Goal: Information Seeking & Learning: Learn about a topic

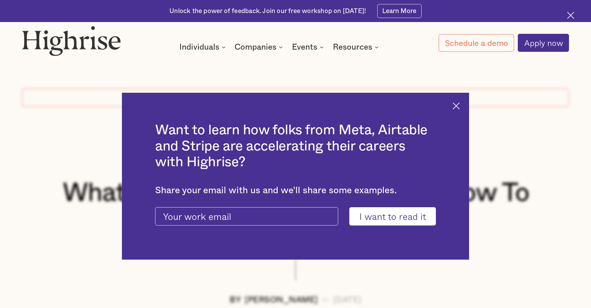
click at [459, 103] on img at bounding box center [456, 105] width 7 height 7
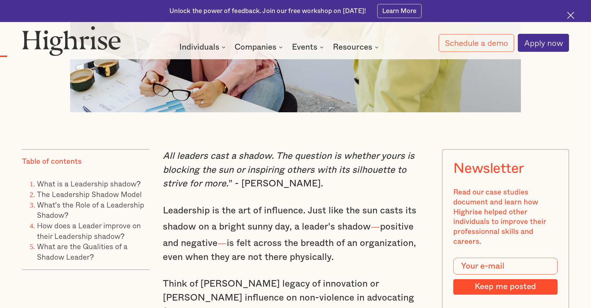
scroll to position [496, 0]
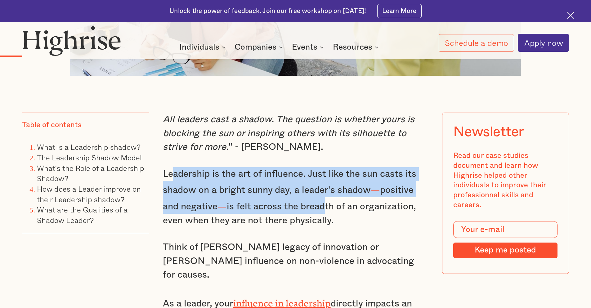
drag, startPoint x: 172, startPoint y: 179, endPoint x: 325, endPoint y: 208, distance: 155.4
click at [325, 208] on p "Leadership is the art of influence. Just like the sun casts its shadow on a bri…" at bounding box center [296, 197] width 266 height 60
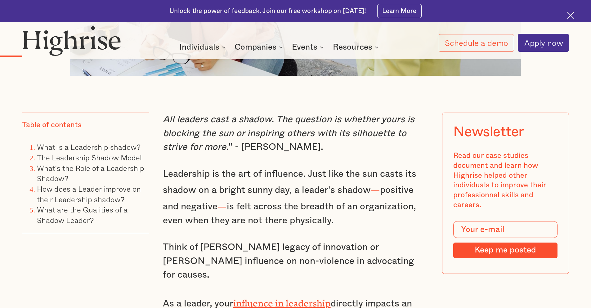
click at [368, 224] on p "Leadership is the art of influence. Just like the sun casts its shadow on a bri…" at bounding box center [296, 197] width 266 height 60
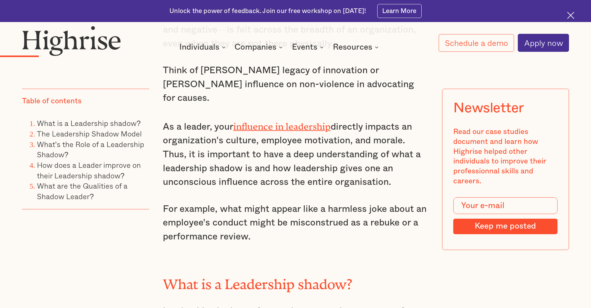
scroll to position [682, 0]
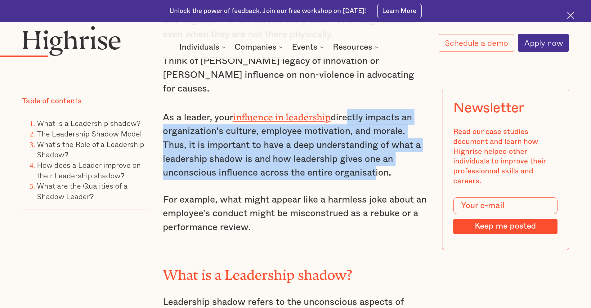
drag, startPoint x: 347, startPoint y: 99, endPoint x: 371, endPoint y: 152, distance: 57.9
click at [371, 152] on p "As a leader, your influence in leadership directly impacts an organization's cu…" at bounding box center [296, 144] width 266 height 71
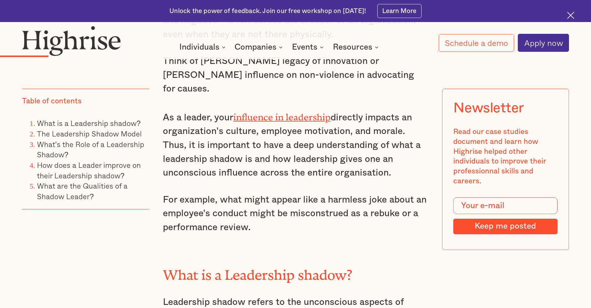
click at [355, 173] on div "All leaders cast a shadow. The question is whether yours is blocking the sun or…" at bounding box center [296, 278] width 266 height 704
drag, startPoint x: 219, startPoint y: 131, endPoint x: 390, endPoint y: 161, distance: 173.6
click at [390, 161] on p "As a leader, your influence in leadership directly impacts an organization's cu…" at bounding box center [296, 144] width 266 height 71
drag, startPoint x: 284, startPoint y: 189, endPoint x: 288, endPoint y: 189, distance: 3.7
click at [287, 193] on p "For example, what might appear like a harmless joke about an employee's conduct…" at bounding box center [296, 214] width 266 height 42
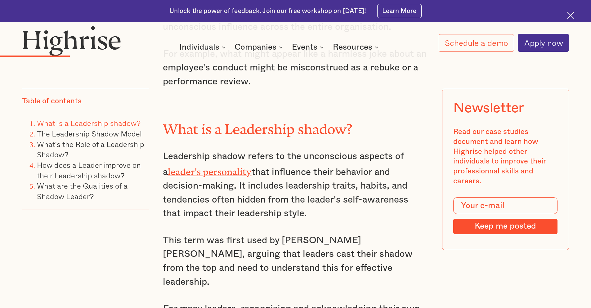
scroll to position [868, 0]
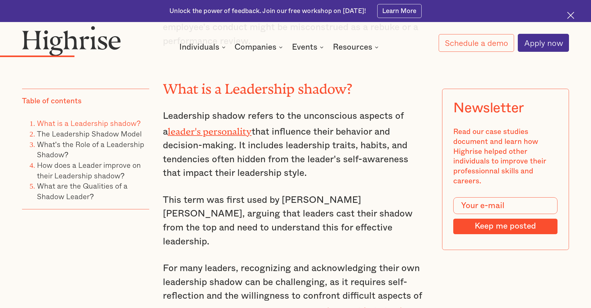
drag, startPoint x: 295, startPoint y: 106, endPoint x: 312, endPoint y: 164, distance: 60.8
click at [312, 164] on p "Leadership shadow refers to the unconscious aspects of a leader's personality t…" at bounding box center [296, 144] width 266 height 71
click at [261, 165] on p "Leadership shadow refers to the unconscious aspects of a leader's personality t…" at bounding box center [296, 144] width 266 height 71
drag, startPoint x: 215, startPoint y: 136, endPoint x: 258, endPoint y: 160, distance: 49.0
click at [258, 160] on p "Leadership shadow refers to the unconscious aspects of a leader's personality t…" at bounding box center [296, 144] width 266 height 71
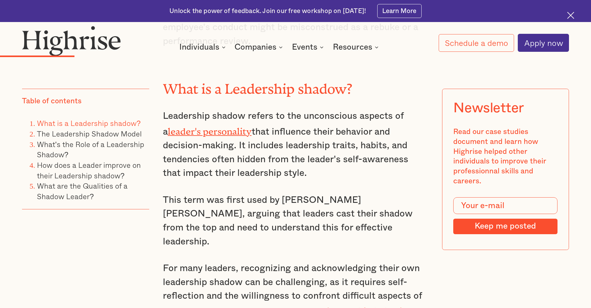
click at [282, 169] on div "All leaders cast a shadow. The question is whether yours is blocking the sun or…" at bounding box center [296, 92] width 266 height 704
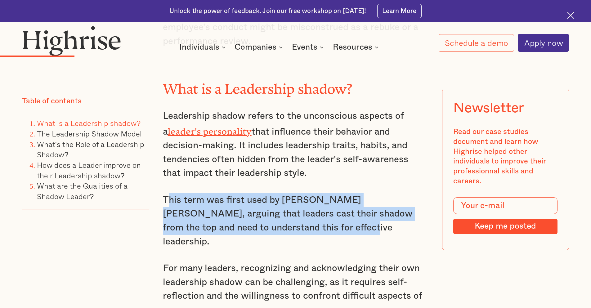
drag, startPoint x: 165, startPoint y: 187, endPoint x: 328, endPoint y: 213, distance: 165.5
click at [328, 213] on p "This term was first used by [PERSON_NAME] [PERSON_NAME], arguing that leaders c…" at bounding box center [296, 221] width 266 height 56
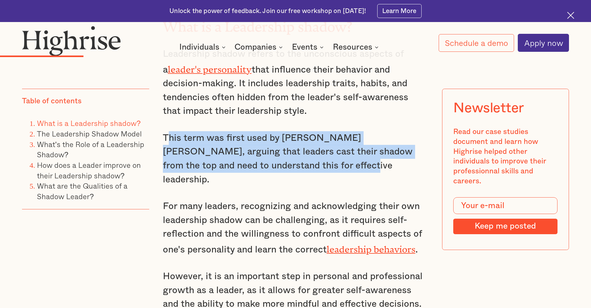
scroll to position [962, 0]
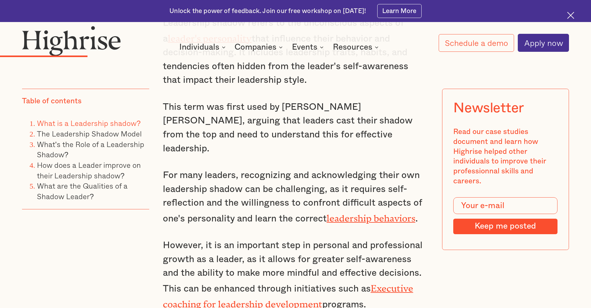
click at [225, 178] on p "For many leaders, recognizing and acknowledging their own leadership shadow can…" at bounding box center [296, 196] width 266 height 57
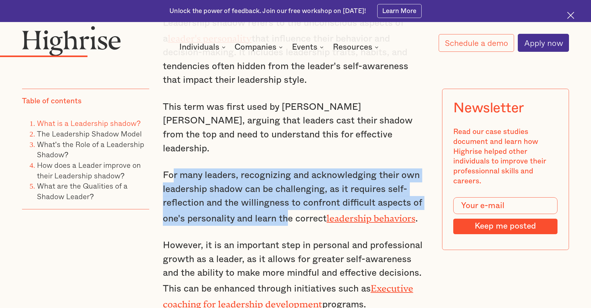
drag, startPoint x: 173, startPoint y: 144, endPoint x: 288, endPoint y: 185, distance: 122.7
click at [288, 185] on p "For many leaders, recognizing and acknowledging their own leadership shadow can…" at bounding box center [296, 196] width 266 height 57
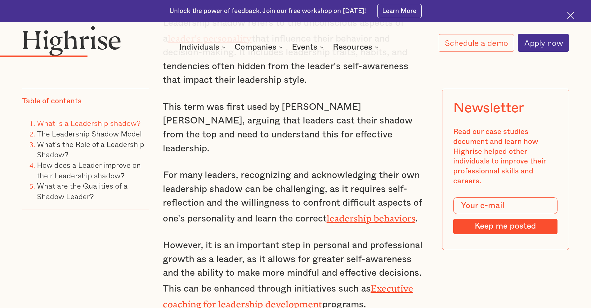
click at [279, 239] on p "However, it is an important step in personal and professional growth as a leade…" at bounding box center [296, 275] width 266 height 73
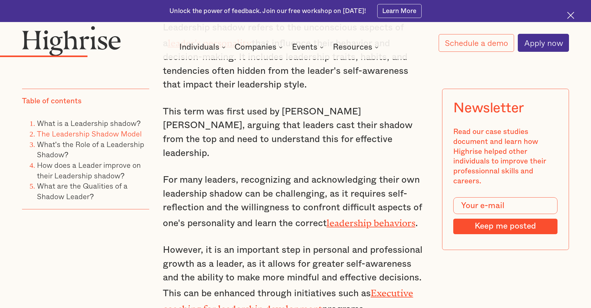
scroll to position [744, 0]
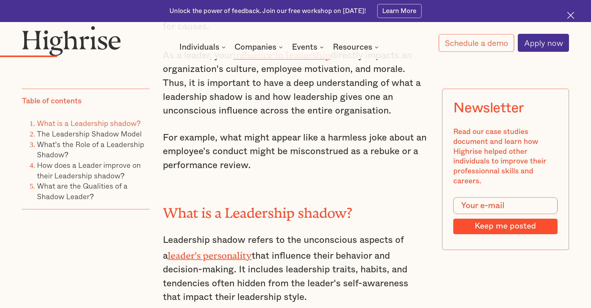
click at [570, 17] on img at bounding box center [570, 15] width 7 height 7
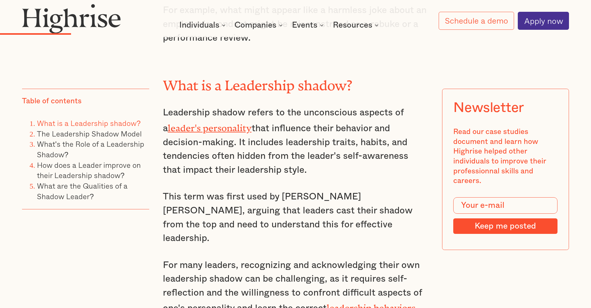
scroll to position [815, 0]
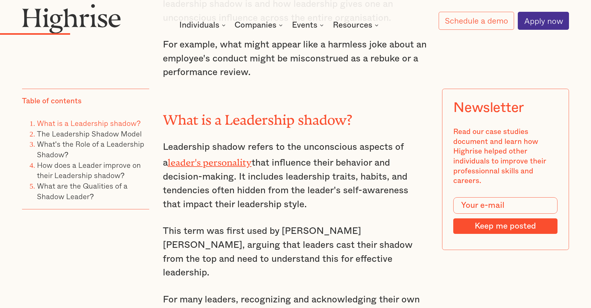
click at [320, 161] on p "Leadership shadow refers to the unconscious aspects of a leader's personality t…" at bounding box center [296, 175] width 266 height 71
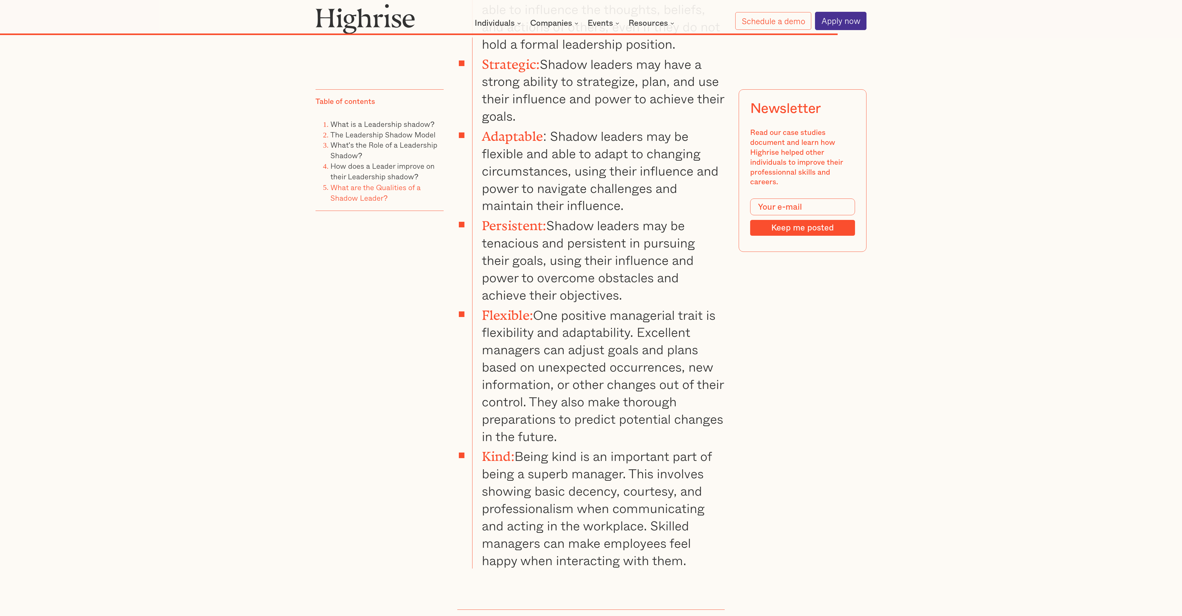
scroll to position [4591, 0]
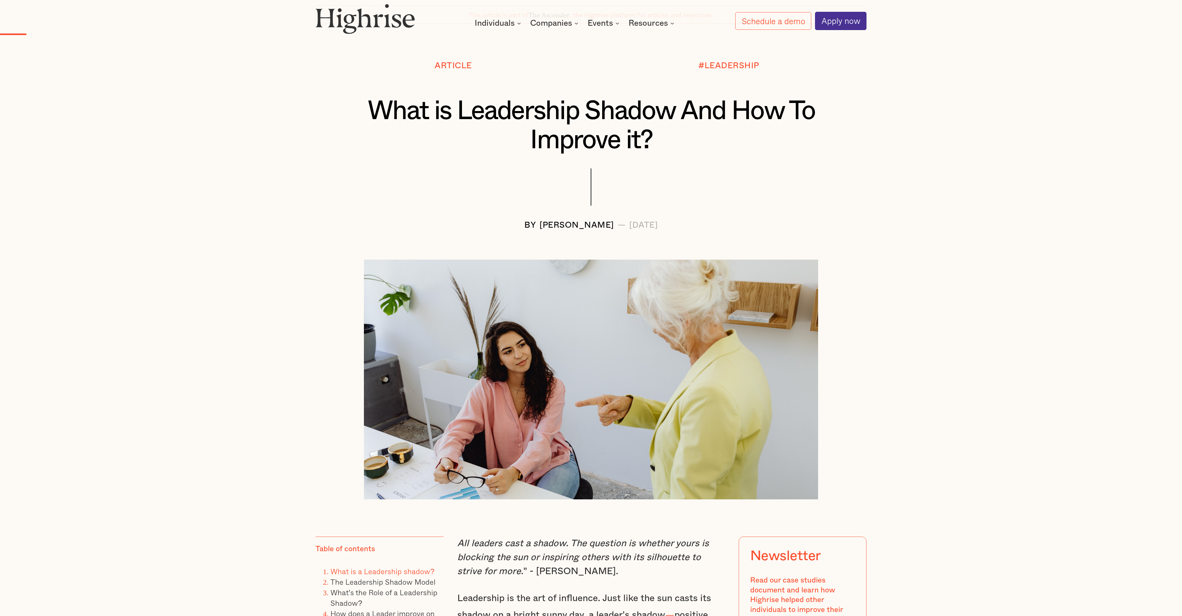
scroll to position [0, 0]
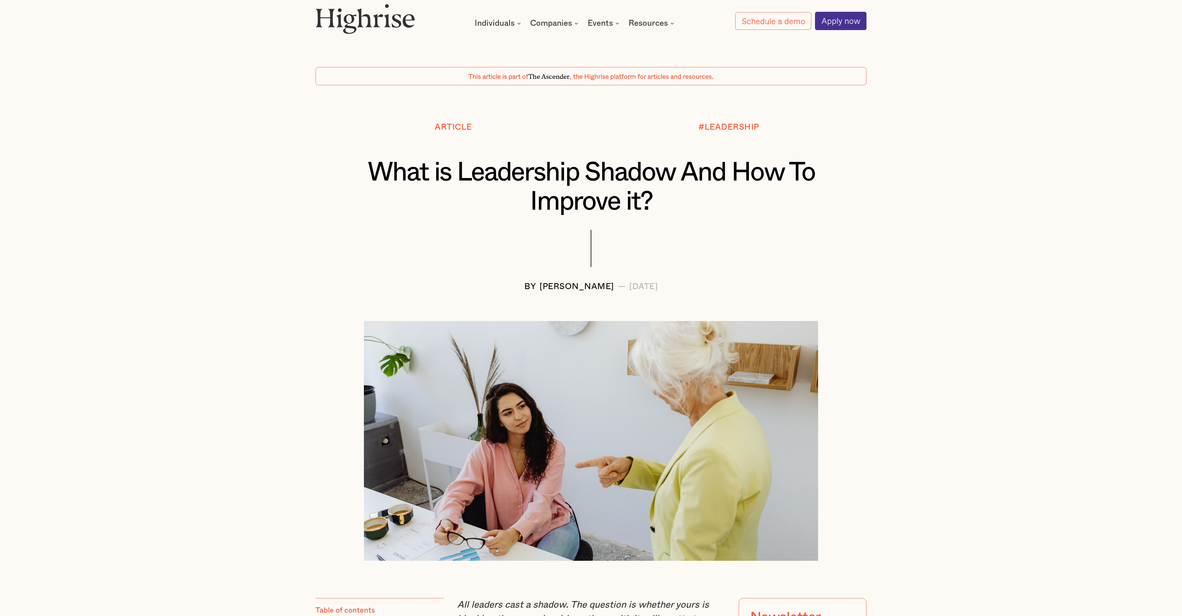
click at [552, 79] on span "The Ascender" at bounding box center [548, 75] width 41 height 8
click at [511, 80] on span "This article is part of" at bounding box center [498, 77] width 60 height 7
drag, startPoint x: 601, startPoint y: 93, endPoint x: 756, endPoint y: 93, distance: 154.5
click at [591, 85] on div "This article is part of The Ascender , the Highrise platform for articles and r…" at bounding box center [590, 76] width 551 height 18
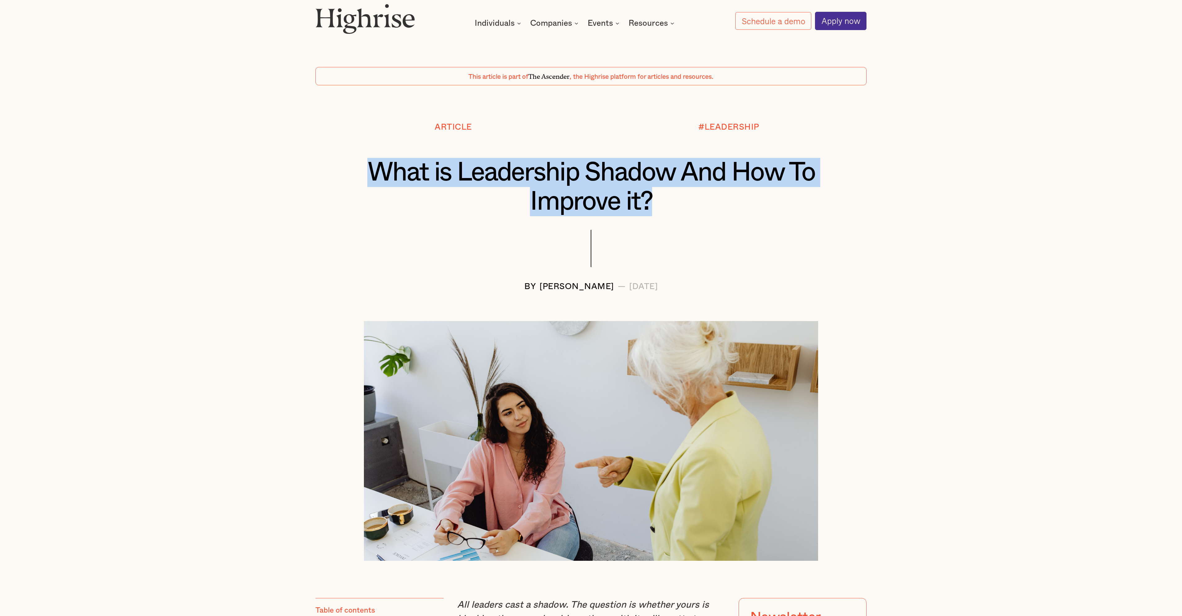
drag, startPoint x: 319, startPoint y: 214, endPoint x: 816, endPoint y: 274, distance: 499.8
click at [591, 230] on div "What is Leadership Shadow And How To Improve it?" at bounding box center [590, 194] width 551 height 72
copy h1 "What is Leadership Shadow And How To Improve it?"
click at [315, 16] on img at bounding box center [365, 19] width 100 height 30
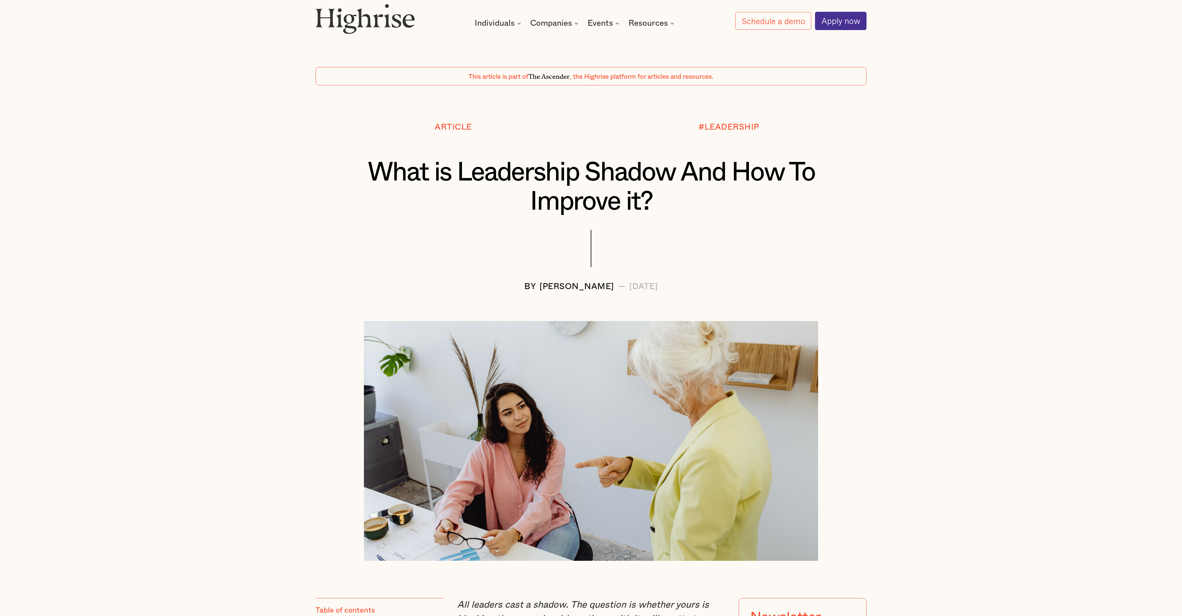
click at [591, 291] on div "This article is part of The Ascender , the Highrise platform for articles and r…" at bounding box center [591, 145] width 1182 height 291
drag, startPoint x: 708, startPoint y: 356, endPoint x: 289, endPoint y: 218, distance: 441.0
click at [293, 218] on div "Article #LEADERSHIP What is Leadership Shadow And How To Improve it? BY [PERSON…" at bounding box center [591, 207] width 596 height 169
copy div "What is Leadership Shadow And How To Improve it? BY [PERSON_NAME] — [DATE]"
click at [173, 291] on div "This article is part of The Ascender , the Highrise platform for articles and r…" at bounding box center [591, 145] width 1182 height 291
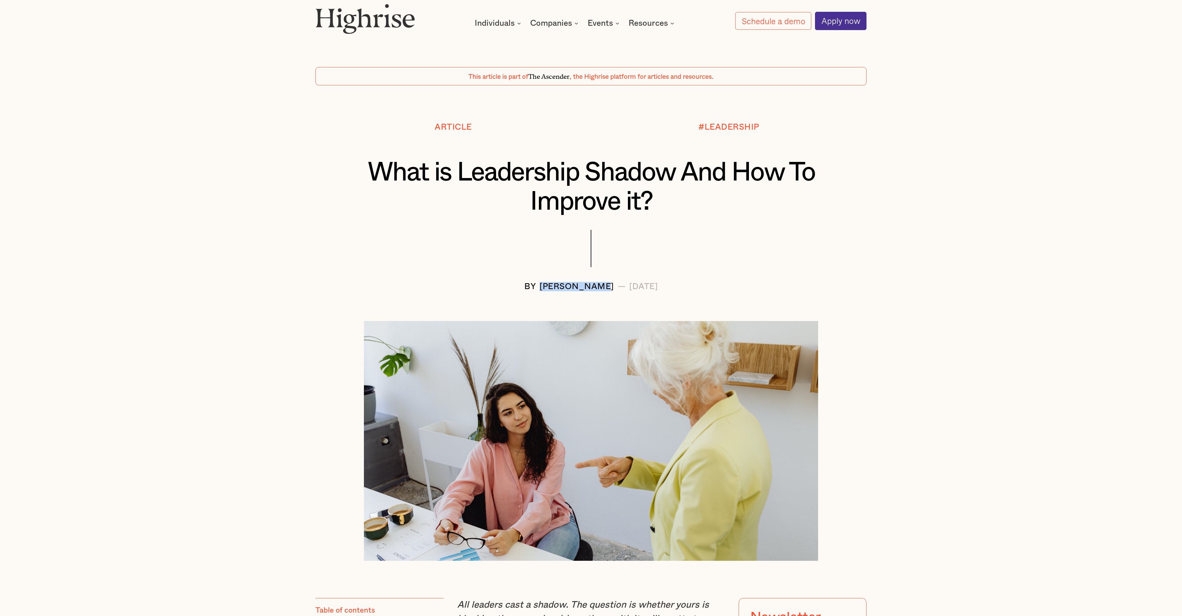
drag, startPoint x: 586, startPoint y: 354, endPoint x: 491, endPoint y: 353, distance: 94.9
click at [491, 291] on div "BY [PERSON_NAME] — [DATE]" at bounding box center [590, 286] width 551 height 9
copy div "[PERSON_NAME]"
click at [582, 282] on div at bounding box center [590, 256] width 551 height 52
drag, startPoint x: 593, startPoint y: 353, endPoint x: 544, endPoint y: 351, distance: 49.0
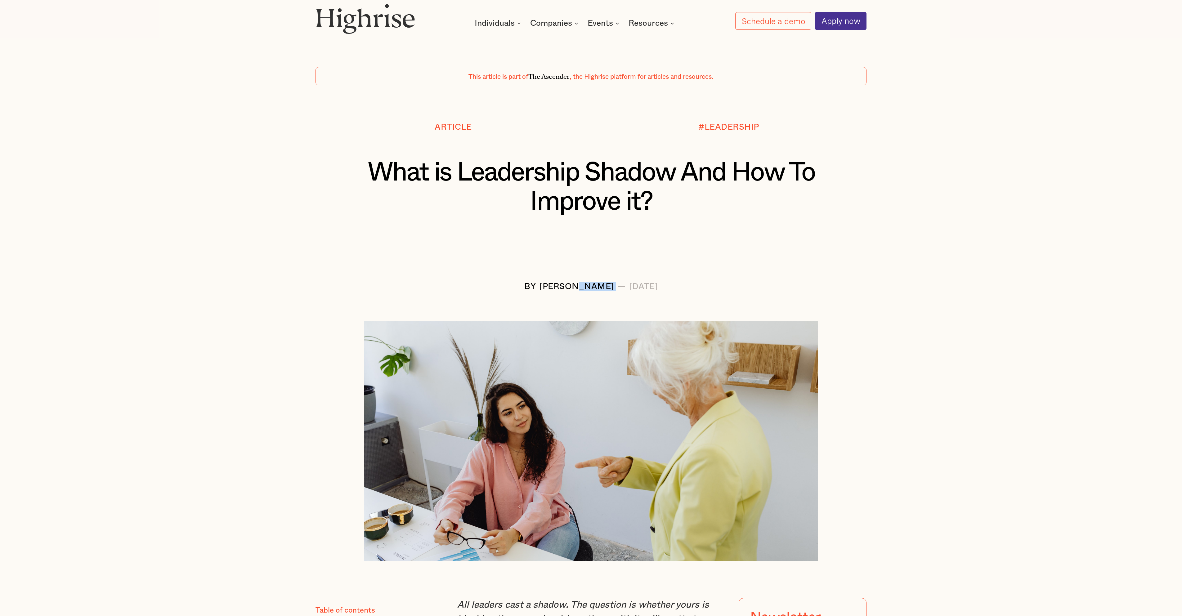
click at [544, 291] on div "BY [PERSON_NAME] — [DATE]" at bounding box center [590, 286] width 551 height 9
copy div "Langat"
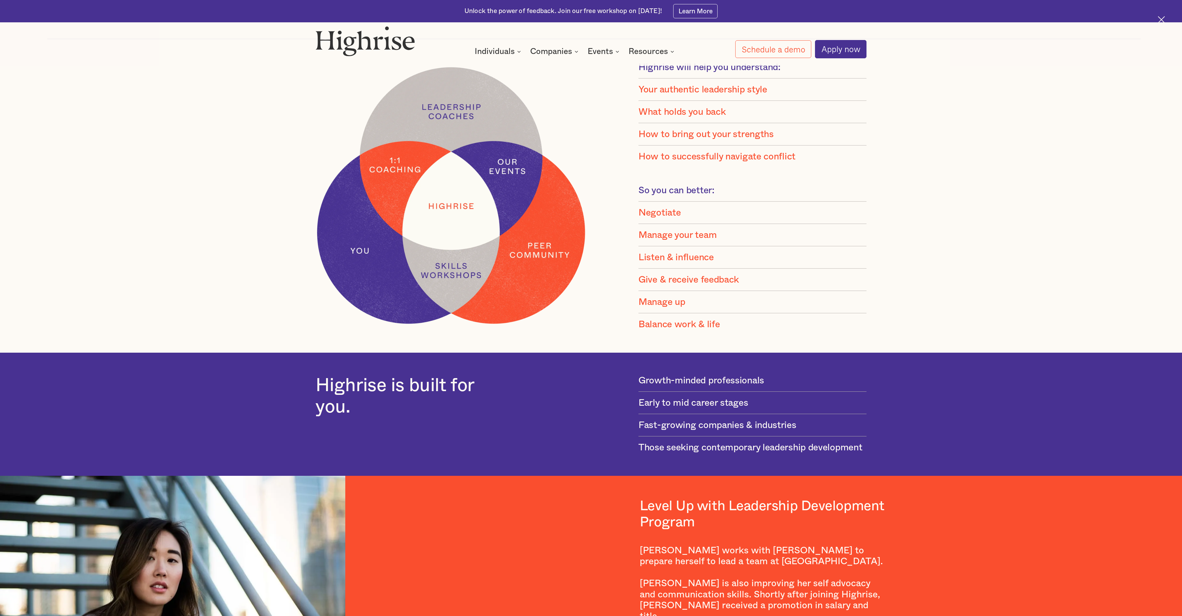
scroll to position [931, 0]
